Goal: Information Seeking & Learning: Learn about a topic

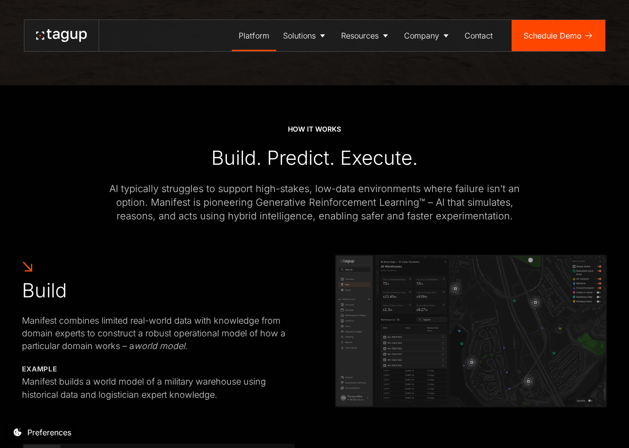
click at [58, 27] on link at bounding box center [61, 35] width 74 height 31
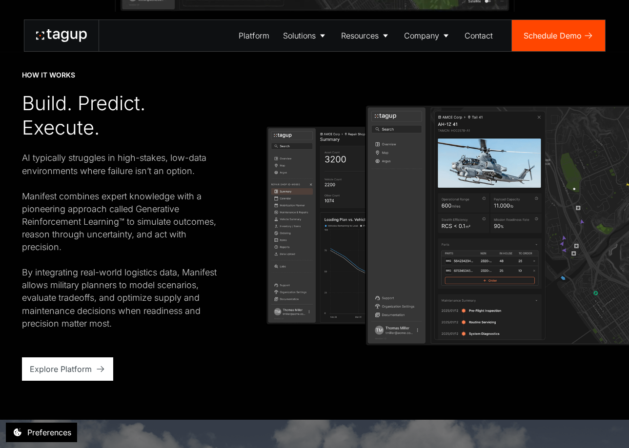
scroll to position [1711, 0]
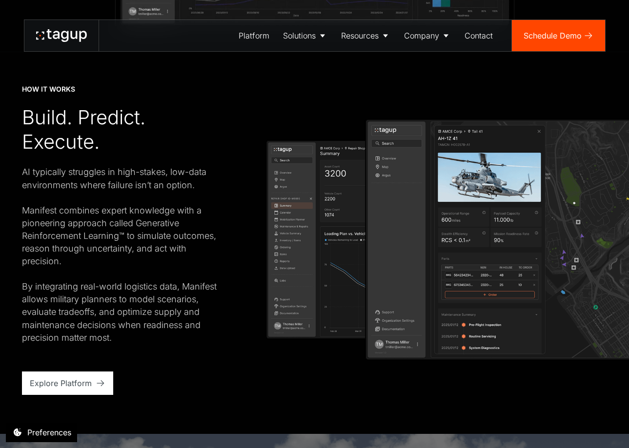
click at [95, 223] on div "AI typically struggles in high-stakes, low-data environments where failure isn’…" at bounding box center [124, 255] width 205 height 178
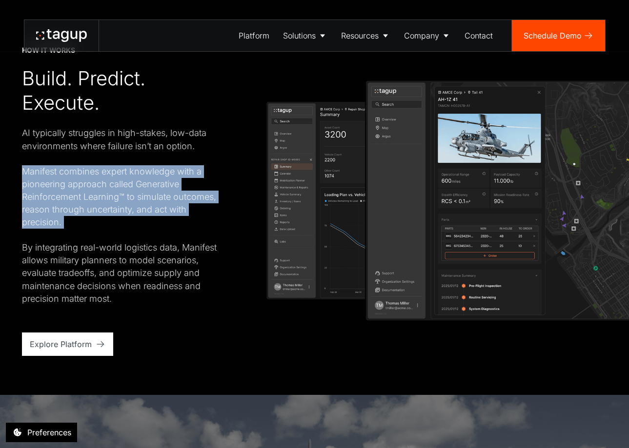
scroll to position [1750, 0]
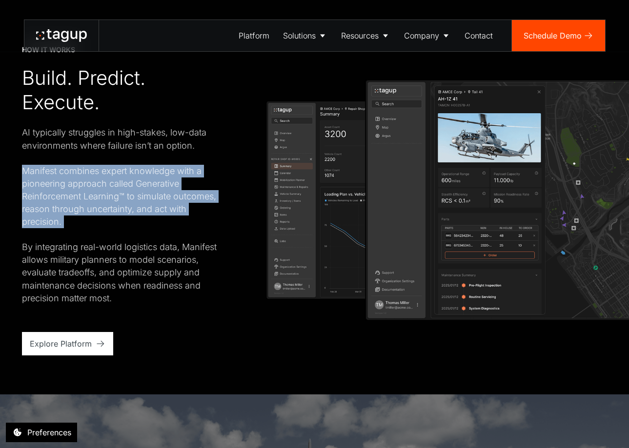
click at [100, 207] on div "AI typically struggles in high-stakes, low-data environments where failure isn’…" at bounding box center [124, 215] width 205 height 178
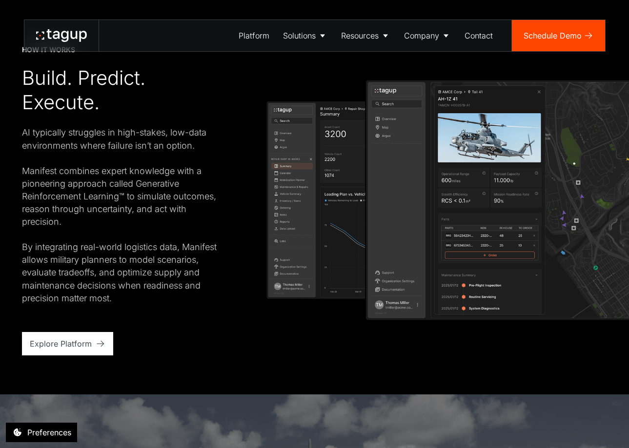
click at [66, 143] on div "AI typically struggles in high-stakes, low-data environments where failure isn’…" at bounding box center [124, 215] width 205 height 178
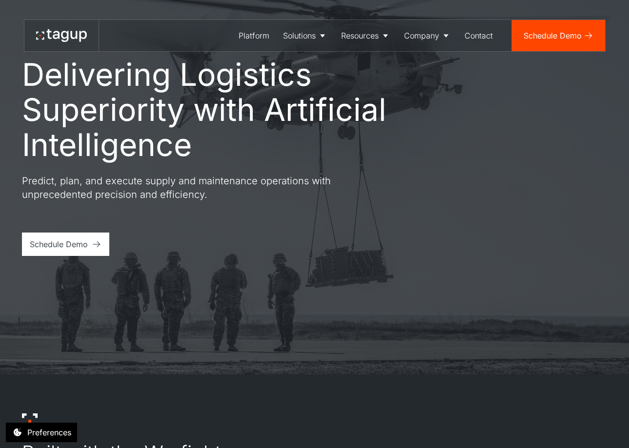
scroll to position [18, 0]
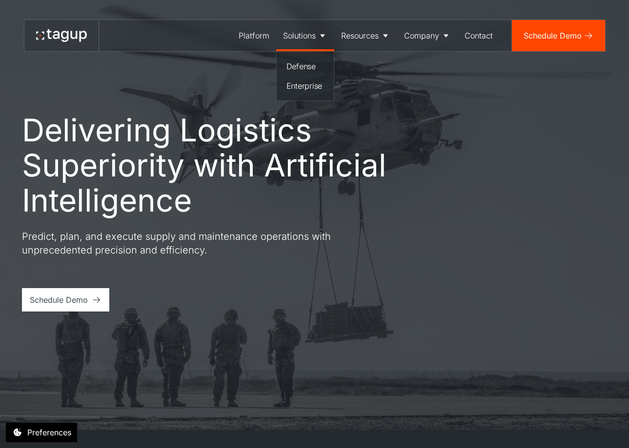
click at [291, 40] on div "Solutions" at bounding box center [299, 36] width 33 height 12
click at [294, 60] on div "Defense" at bounding box center [305, 66] width 38 height 12
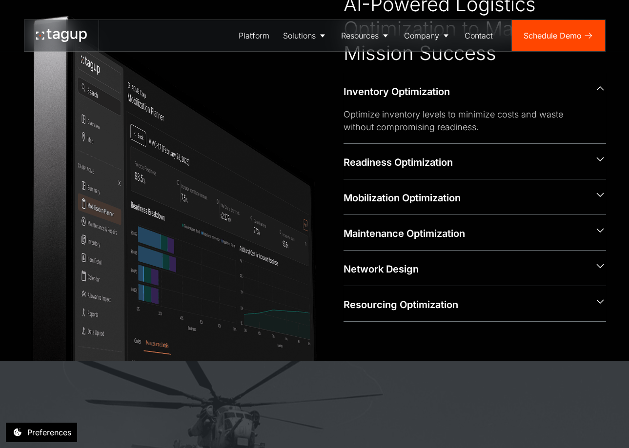
scroll to position [528, 0]
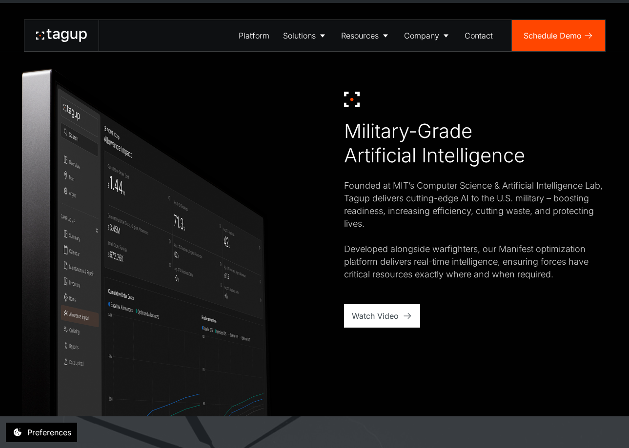
scroll to position [624, 0]
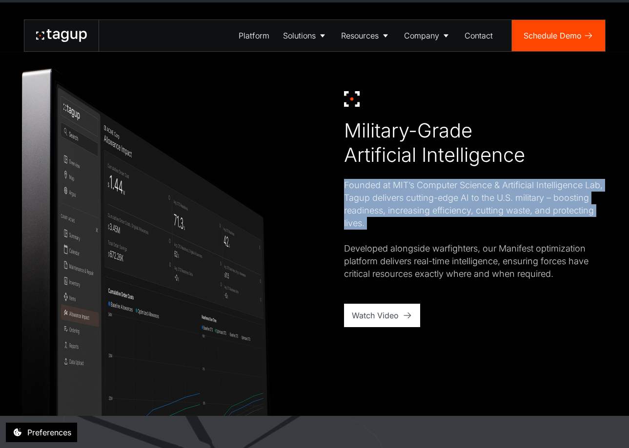
drag, startPoint x: 406, startPoint y: 234, endPoint x: 324, endPoint y: 184, distance: 95.9
click at [324, 184] on div "Military-Grade Artificial Intelligence Founded at MIT’s Computer Science & Arti…" at bounding box center [314, 209] width 585 height 336
copy div "Founded at MIT’s Computer Science & Artificial Intelligence Lab, Tagup delivers…"
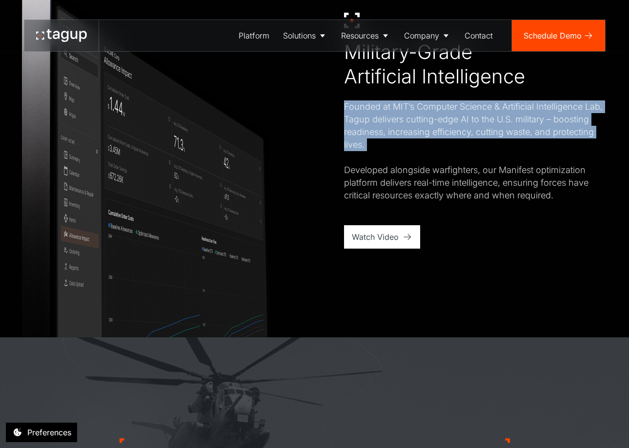
scroll to position [827, 0]
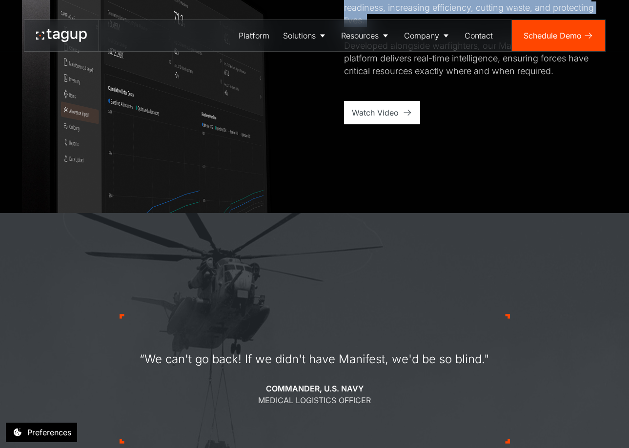
click at [187, 221] on img at bounding box center [314, 371] width 629 height 316
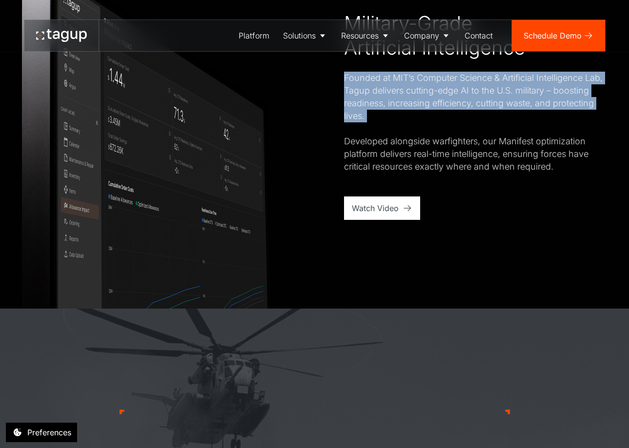
scroll to position [656, 0]
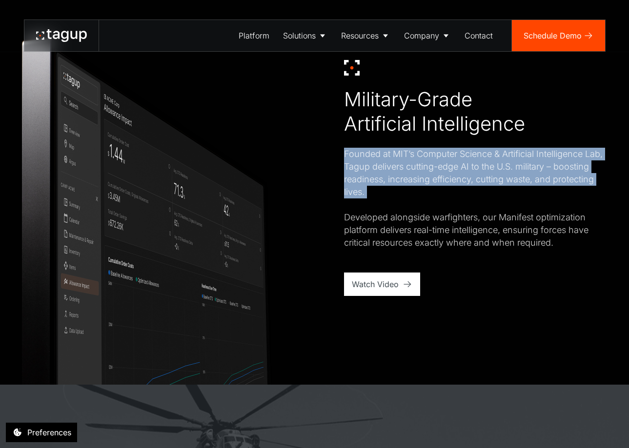
click at [404, 211] on div "Founded at MIT’s Computer Science & Artificial Intelligence Lab, Tagup delivers…" at bounding box center [475, 199] width 263 height 102
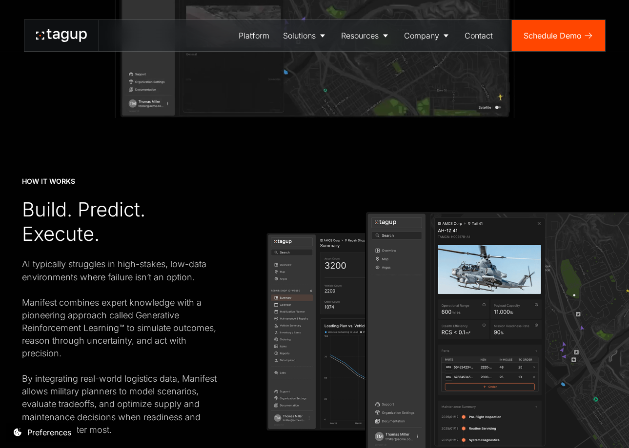
scroll to position [1622, 0]
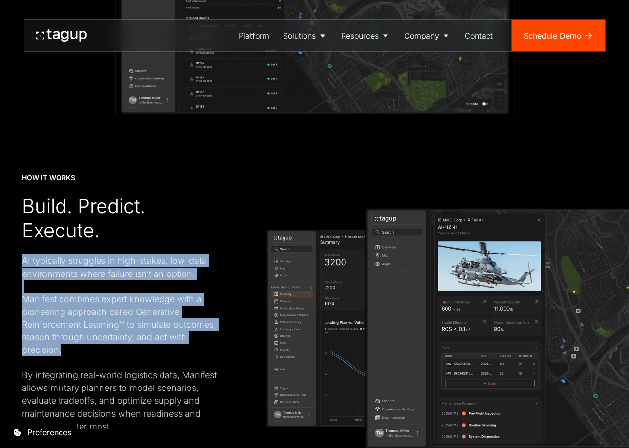
drag, startPoint x: 160, startPoint y: 347, endPoint x: 24, endPoint y: 262, distance: 160.1
click at [24, 262] on div "AI typically struggles in high-stakes, low-data environments where failure isn’…" at bounding box center [124, 344] width 205 height 178
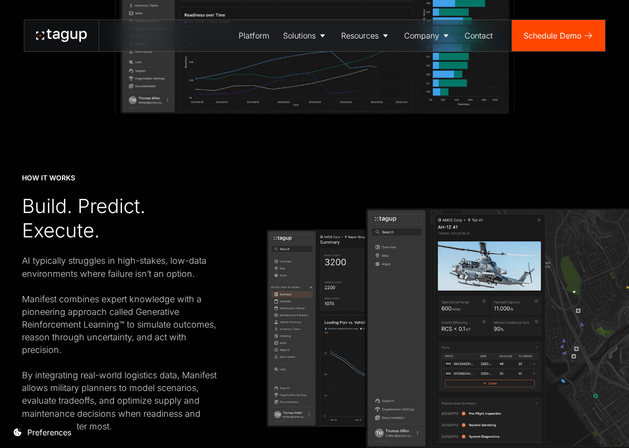
click at [24, 262] on div "AI typically struggles in high-stakes, low-data environments where failure isn’…" at bounding box center [124, 344] width 205 height 178
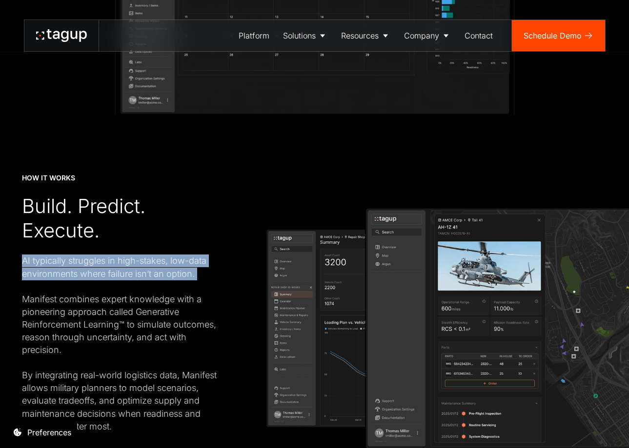
click at [24, 262] on div "AI typically struggles in high-stakes, low-data environments where failure isn’…" at bounding box center [124, 344] width 205 height 178
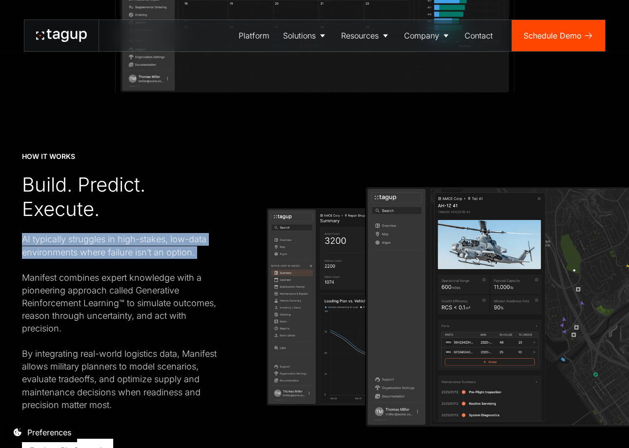
scroll to position [1663, 0]
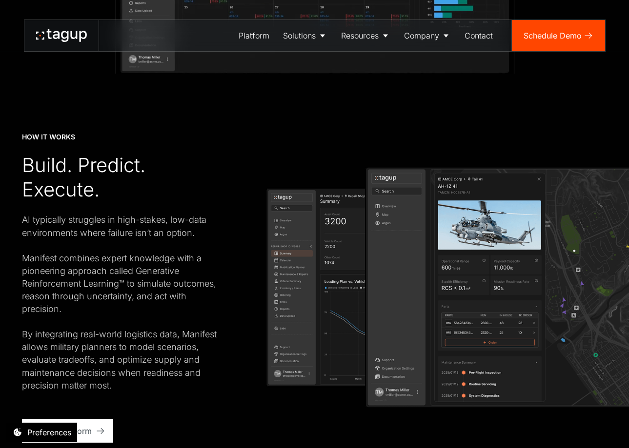
drag, startPoint x: 137, startPoint y: 357, endPoint x: 143, endPoint y: 375, distance: 18.8
click at [139, 363] on div "AI typically struggles in high-stakes, low-data environments where failure isn’…" at bounding box center [124, 303] width 205 height 178
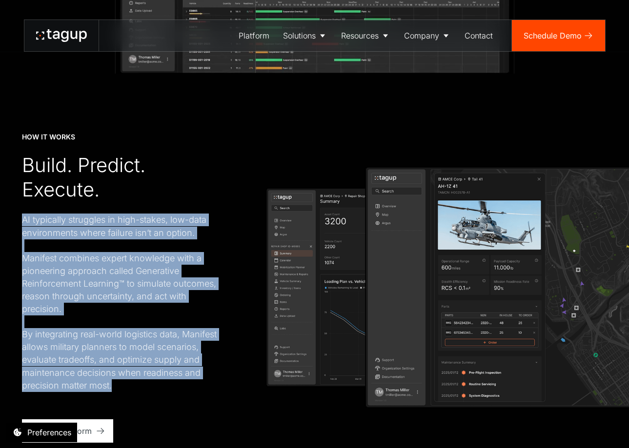
drag, startPoint x: 139, startPoint y: 386, endPoint x: 25, endPoint y: 213, distance: 207.3
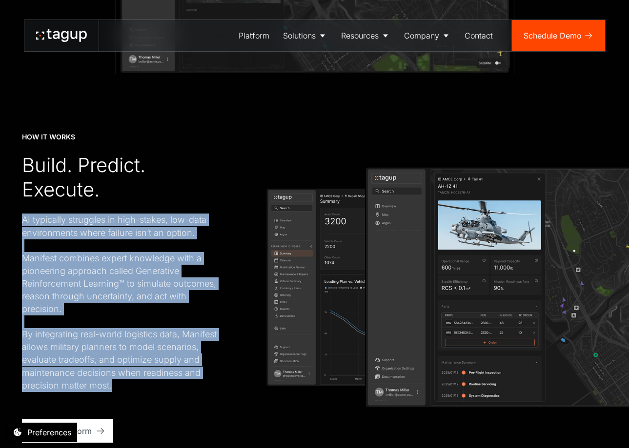
click at [25, 213] on div "HOW IT WORKS Build. Predict. Execute. AI typically struggles in high-stakes, lo…" at bounding box center [124, 287] width 205 height 311
copy div "AI typically struggles in high-stakes, low-data environments where failure isn’…"
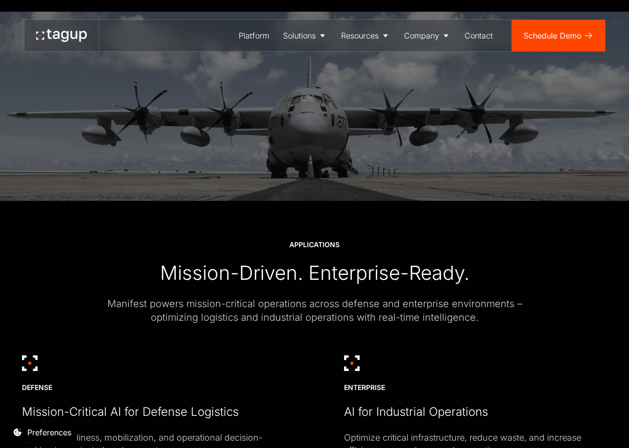
scroll to position [2367, 0]
